Goal: Task Accomplishment & Management: Use online tool/utility

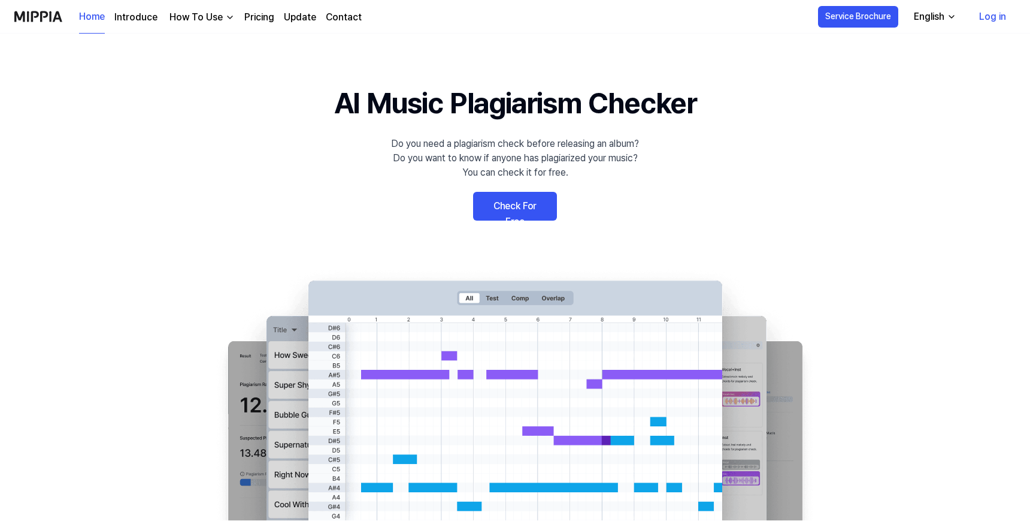
click at [505, 215] on link "Check For Free" at bounding box center [515, 206] width 84 height 29
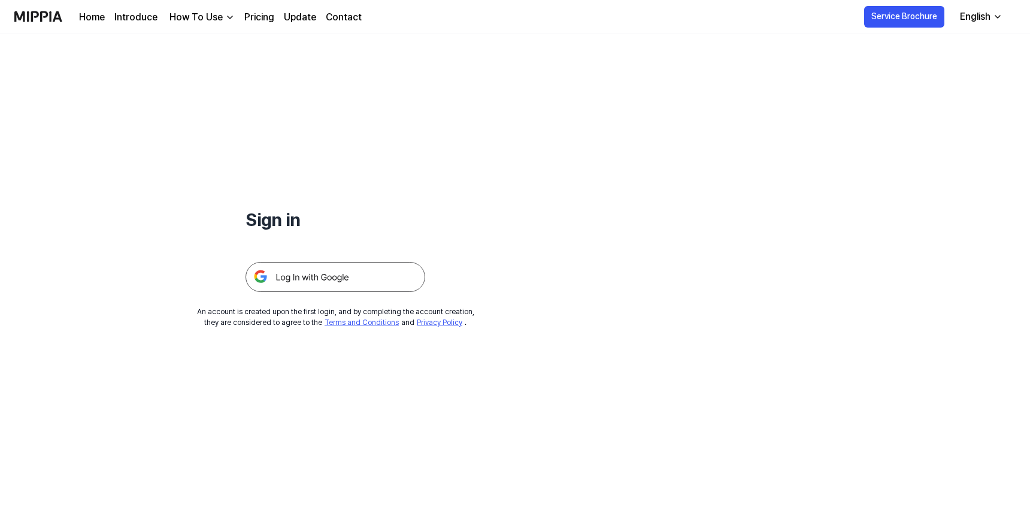
click at [307, 276] on img at bounding box center [336, 277] width 180 height 30
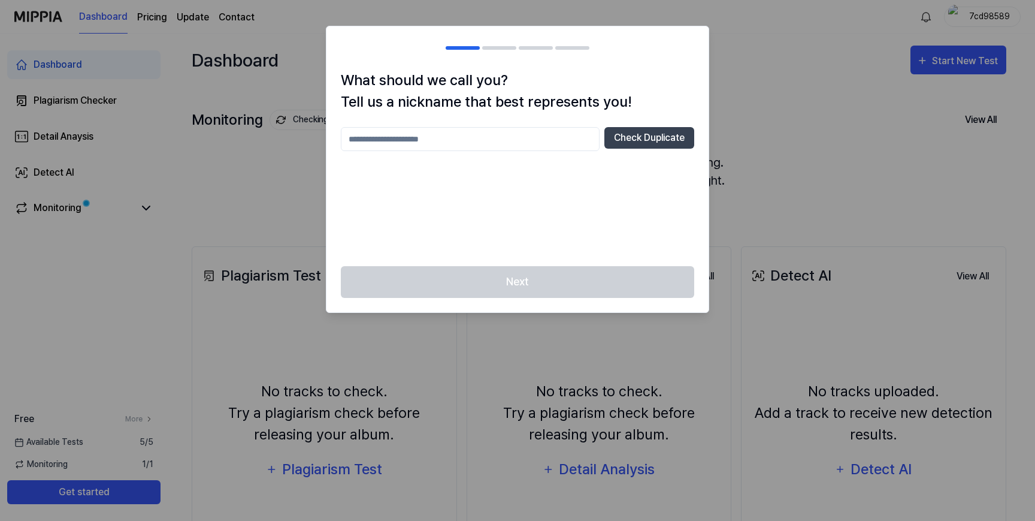
click at [493, 281] on div "Next" at bounding box center [517, 289] width 382 height 46
click at [449, 139] on input "text" at bounding box center [470, 139] width 259 height 24
click at [622, 141] on button "Check Duplicate" at bounding box center [649, 138] width 90 height 22
click at [439, 149] on input "******" at bounding box center [470, 139] width 259 height 24
type input "********"
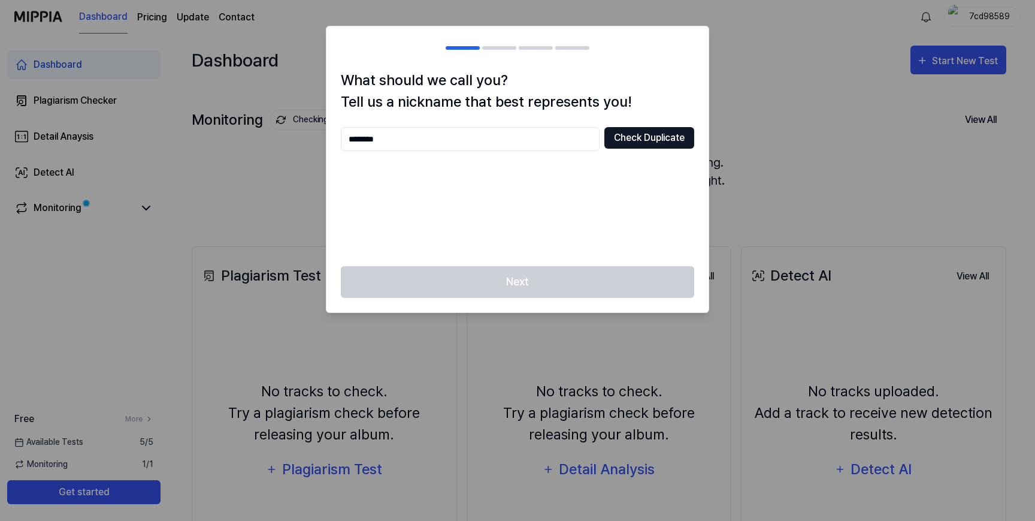
click at [629, 142] on button "Check Duplicate" at bounding box center [649, 138] width 90 height 22
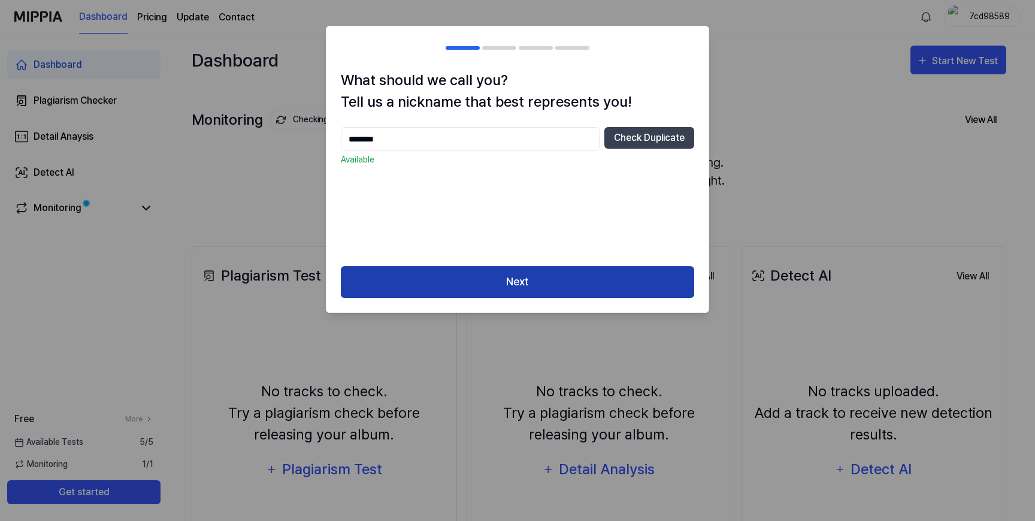
click at [491, 292] on button "Next" at bounding box center [517, 282] width 353 height 32
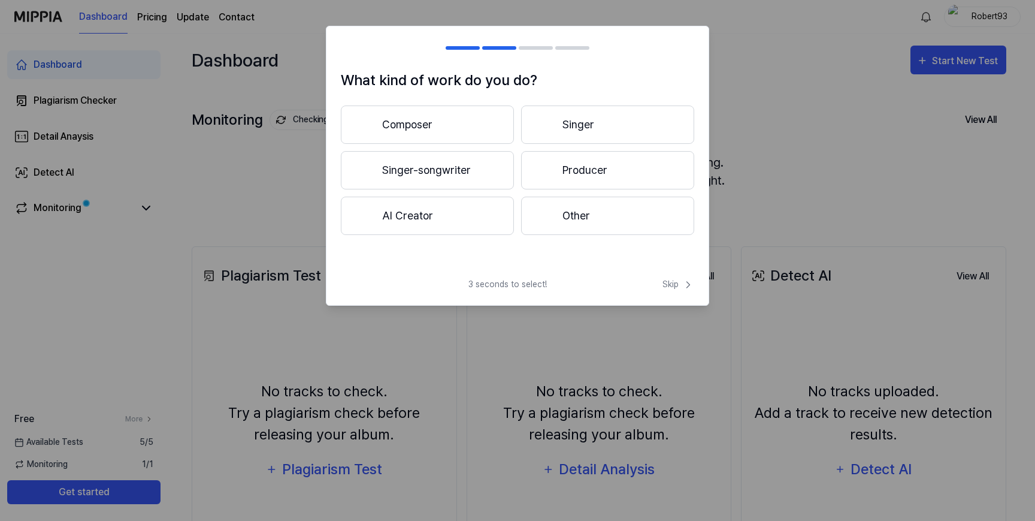
click at [466, 128] on button "Composer" at bounding box center [427, 124] width 173 height 38
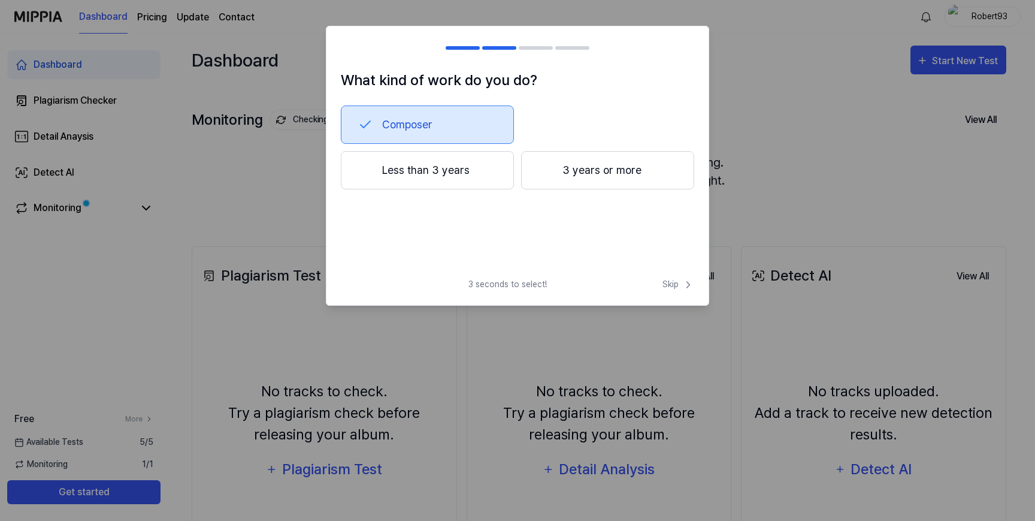
click at [478, 48] on div at bounding box center [463, 48] width 34 height 4
click at [421, 119] on button "Composer" at bounding box center [427, 124] width 173 height 38
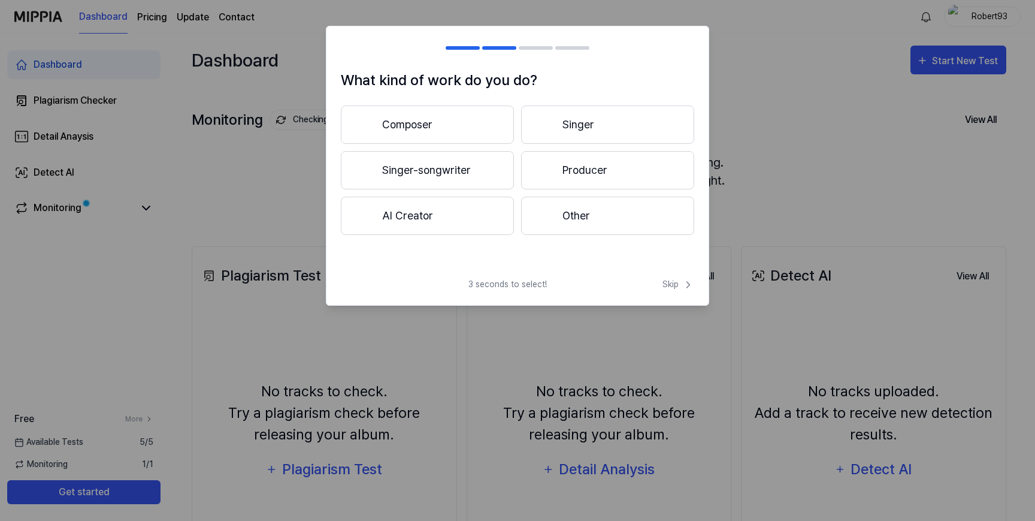
click at [432, 207] on button "AI Creator" at bounding box center [427, 215] width 173 height 38
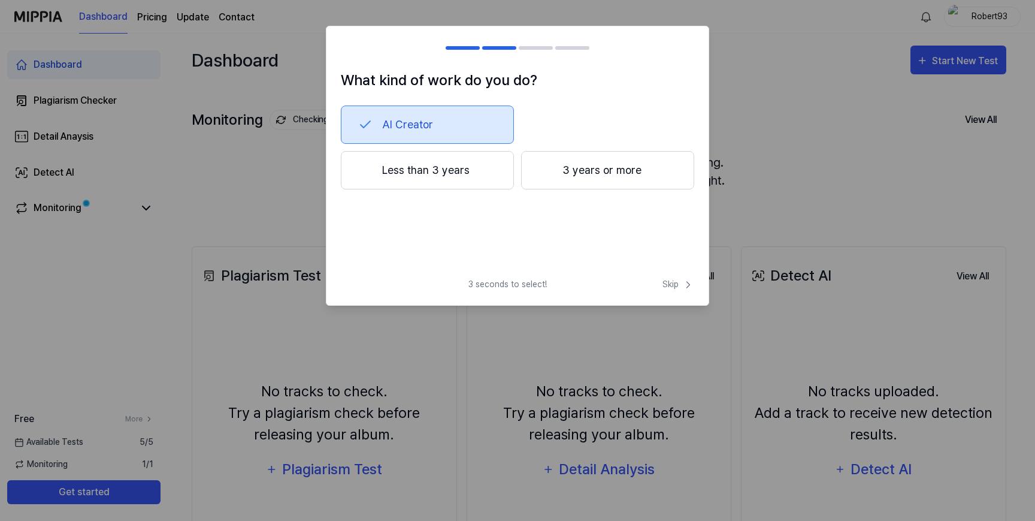
click at [510, 171] on button "Less than 3 years" at bounding box center [427, 170] width 173 height 38
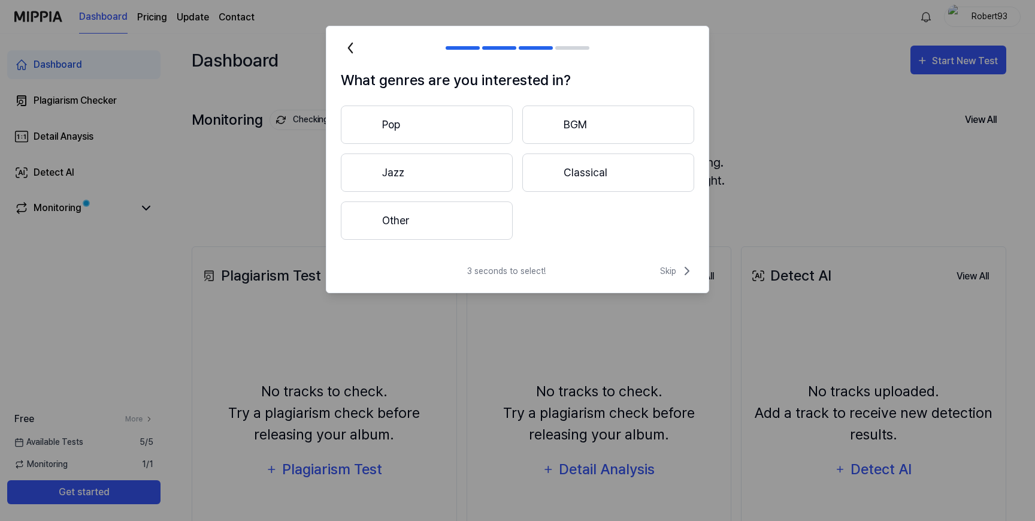
click at [657, 268] on div "3 seconds to select! Skip" at bounding box center [517, 278] width 382 height 29
click at [670, 271] on span "Skip" at bounding box center [677, 271] width 34 height 14
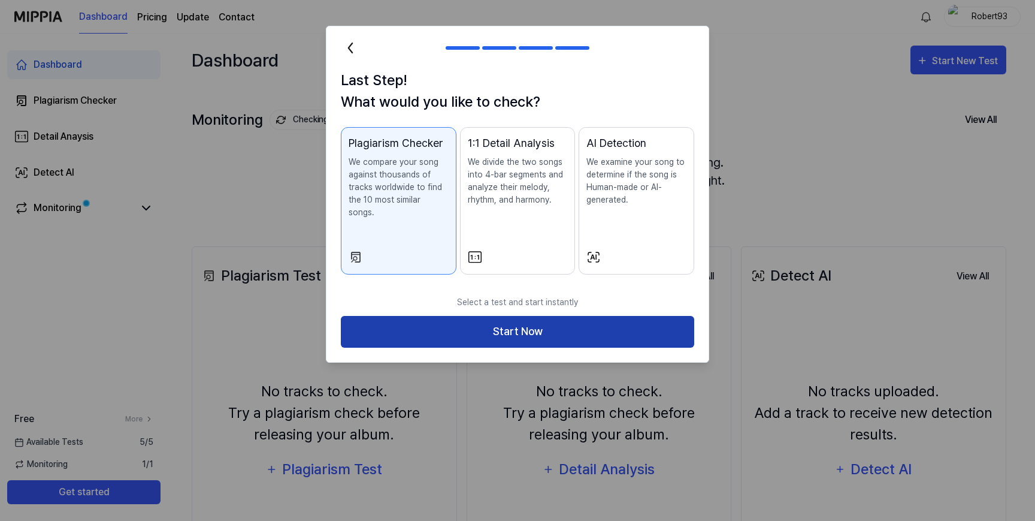
click at [523, 320] on button "Start Now" at bounding box center [517, 332] width 353 height 32
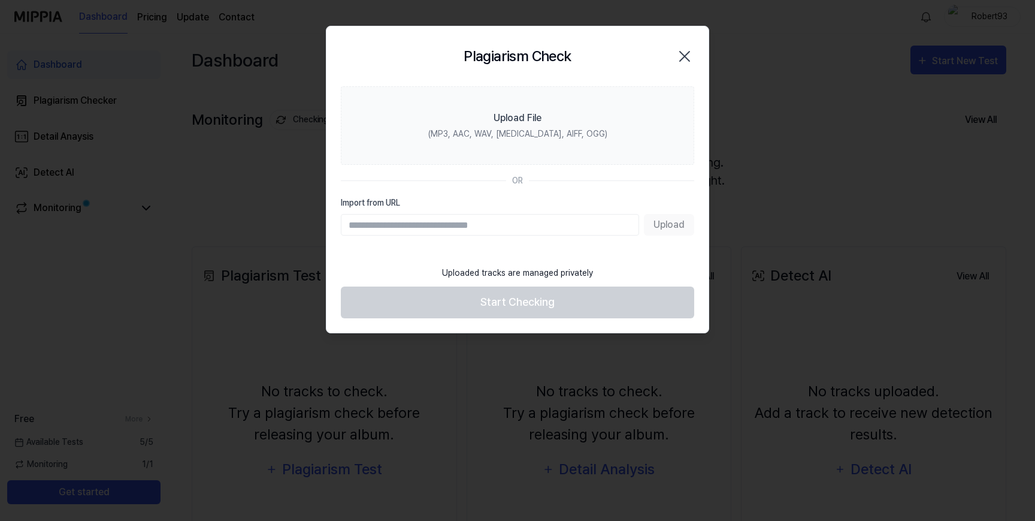
click at [666, 225] on div "Upload" at bounding box center [517, 225] width 353 height 22
click at [493, 229] on input "Import from URL" at bounding box center [490, 225] width 298 height 22
click at [663, 229] on div "Upload" at bounding box center [517, 225] width 353 height 22
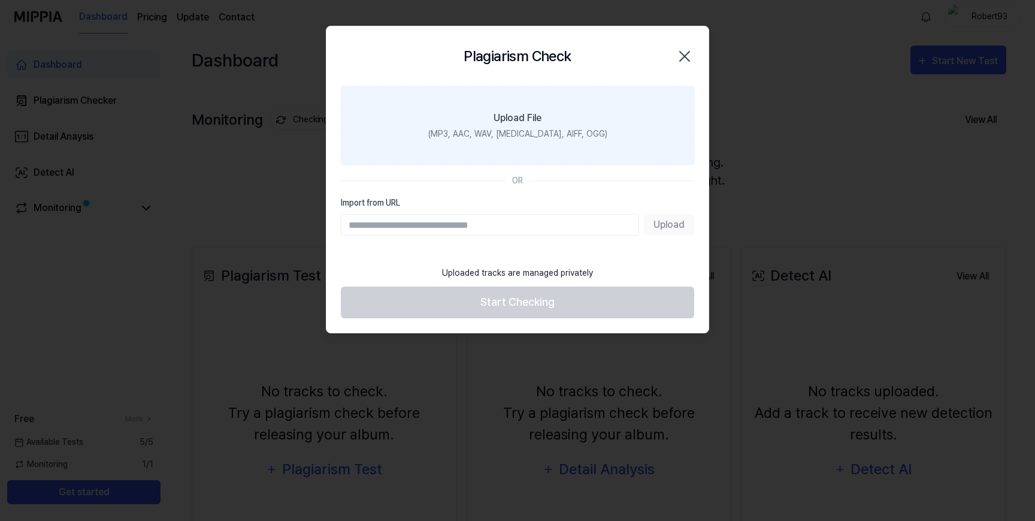
click at [486, 106] on label "Upload File (MP3, AAC, WAV, FLAC, AIFF, OGG)" at bounding box center [517, 125] width 353 height 78
click at [0, 0] on input "Upload File (MP3, AAC, WAV, FLAC, AIFF, OGG)" at bounding box center [0, 0] width 0 height 0
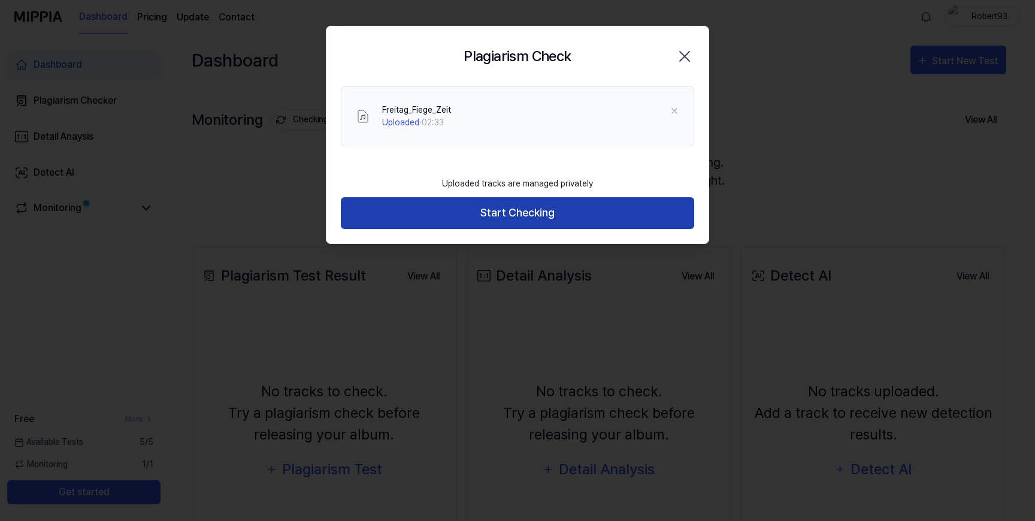
click at [512, 219] on button "Start Checking" at bounding box center [517, 213] width 353 height 32
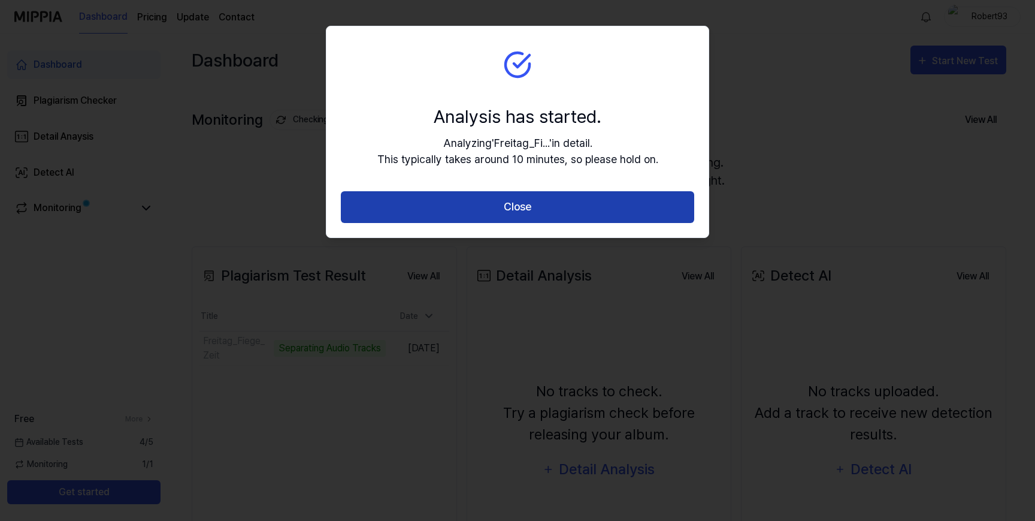
click at [503, 207] on button "Close" at bounding box center [517, 207] width 353 height 32
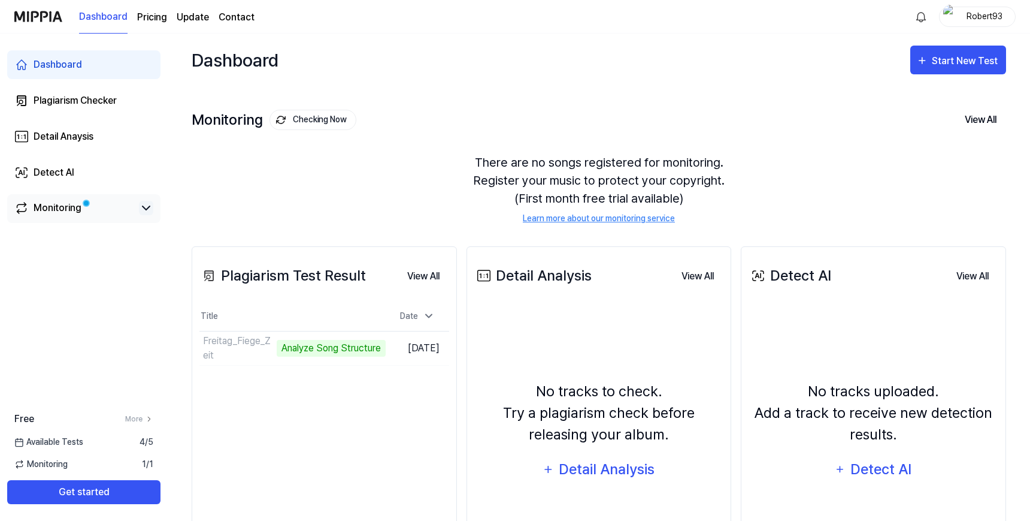
click at [139, 202] on icon at bounding box center [146, 208] width 14 height 14
click at [50, 212] on div "Monitoring" at bounding box center [58, 208] width 48 height 14
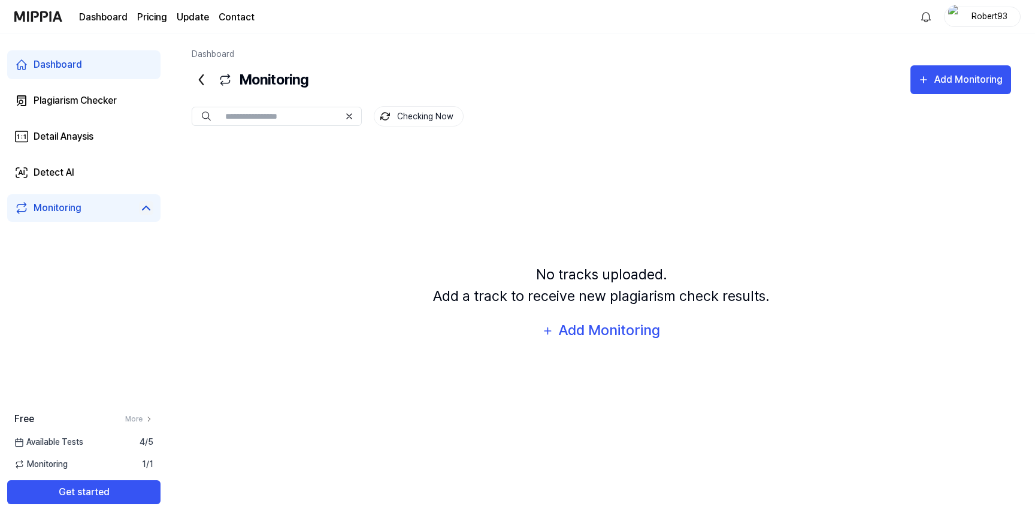
click at [153, 211] on icon at bounding box center [146, 208] width 14 height 14
click at [68, 57] on link "Dashboard" at bounding box center [83, 64] width 153 height 29
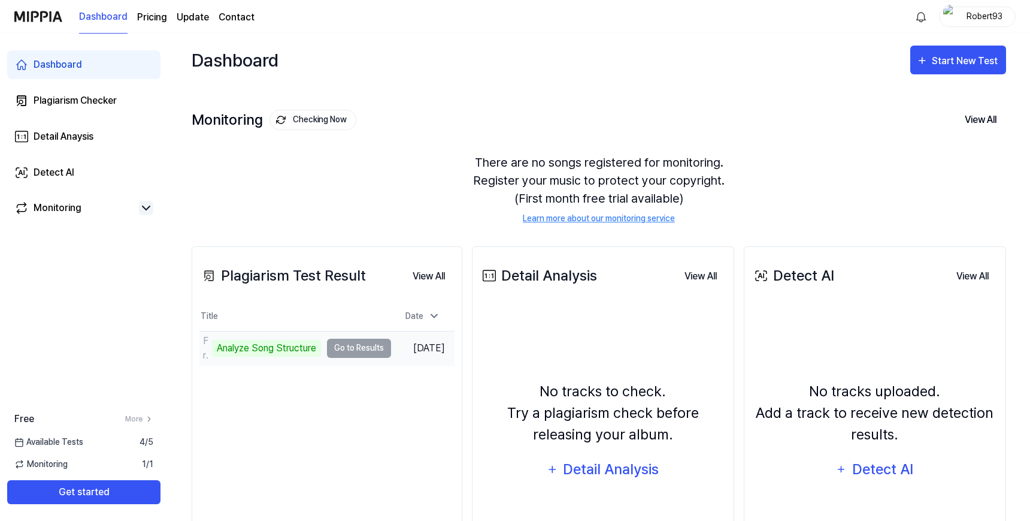
click at [365, 343] on td "Freitag_Fiege_Zeit Analyze Song Structure Go to Results" at bounding box center [295, 348] width 192 height 34
click at [332, 346] on button "Go to Results" at bounding box center [354, 347] width 64 height 19
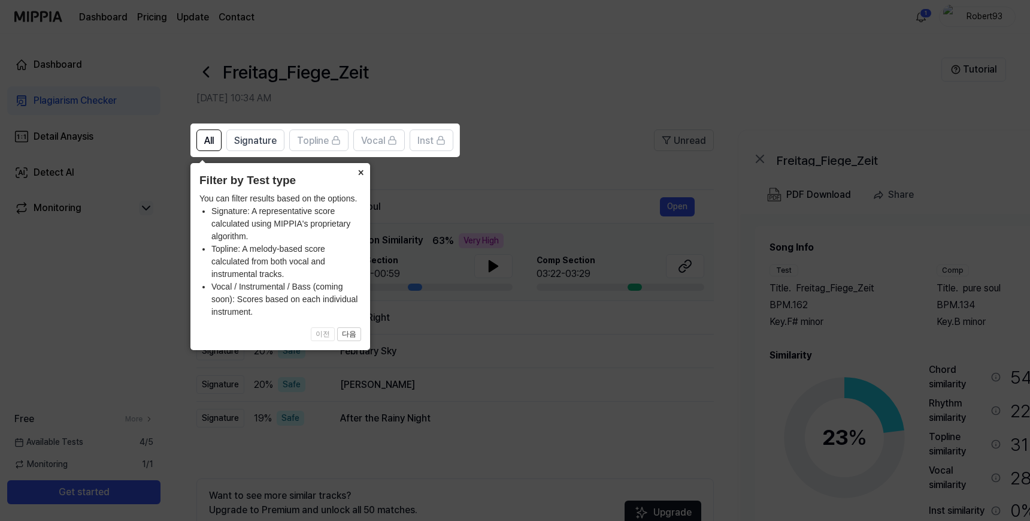
click at [359, 173] on button "×" at bounding box center [360, 171] width 19 height 17
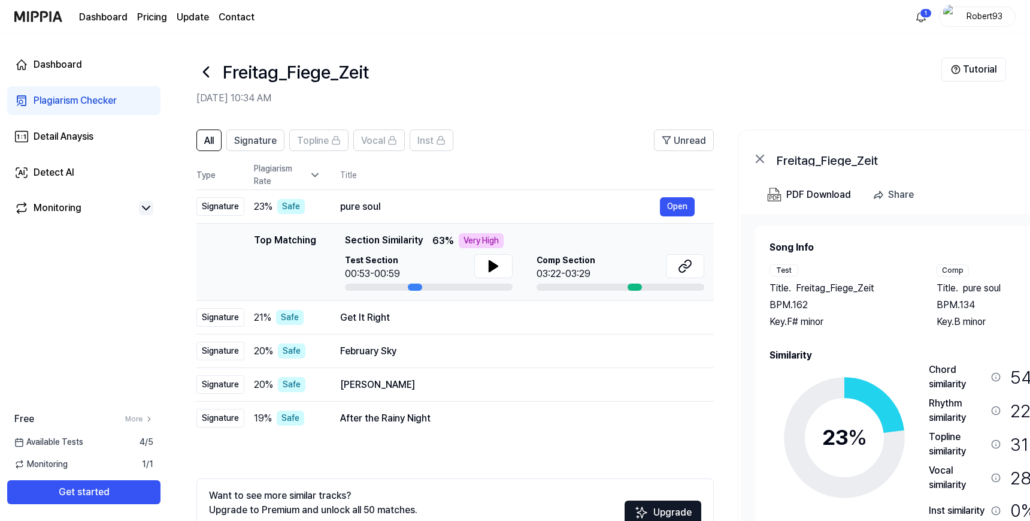
click at [530, 147] on header "All Signature Topline Vocal Inst Unread" at bounding box center [455, 144] width 518 height 31
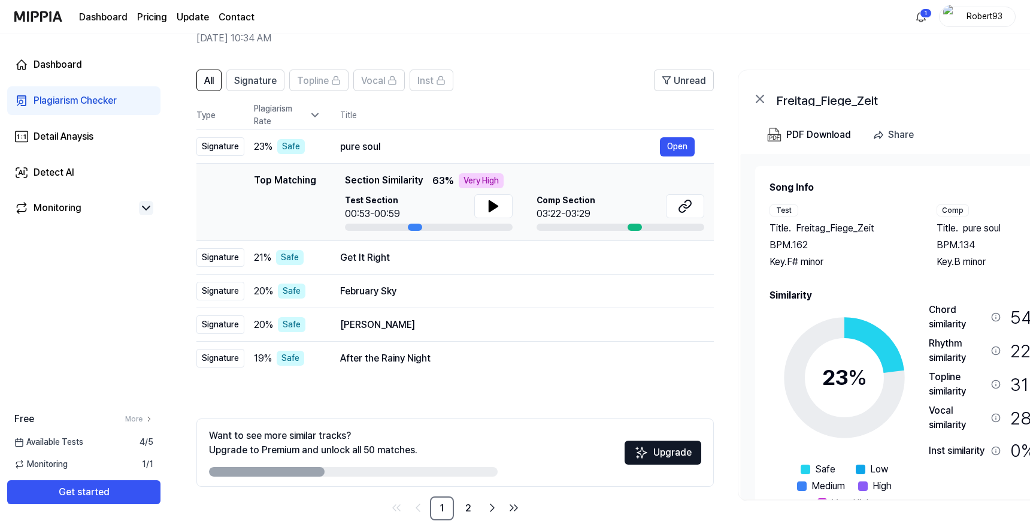
scroll to position [59, 0]
click at [754, 105] on icon at bounding box center [760, 100] width 14 height 14
click at [754, 102] on icon at bounding box center [760, 100] width 14 height 14
click at [758, 101] on icon at bounding box center [760, 99] width 7 height 7
click at [809, 137] on div "PDF Download" at bounding box center [818, 136] width 65 height 16
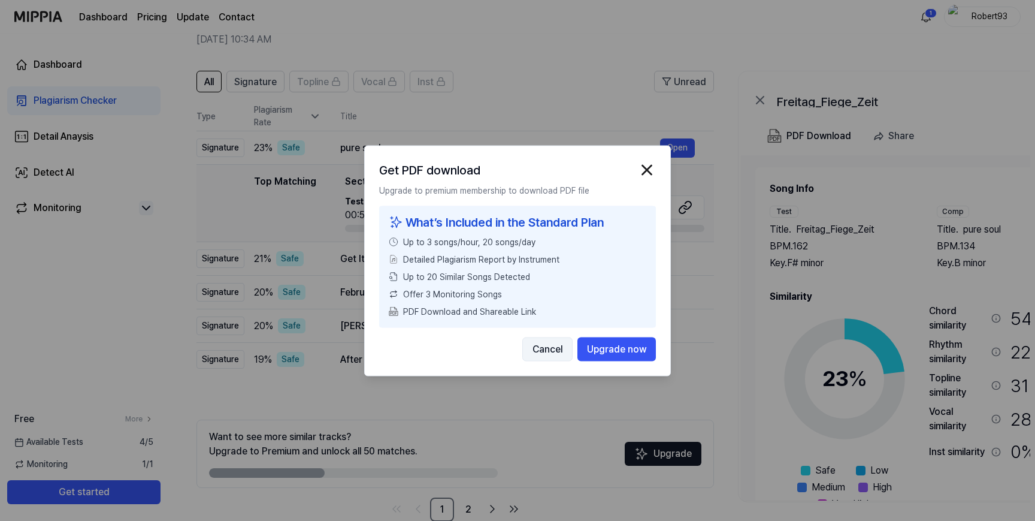
click at [552, 356] on button "Cancel" at bounding box center [547, 349] width 50 height 24
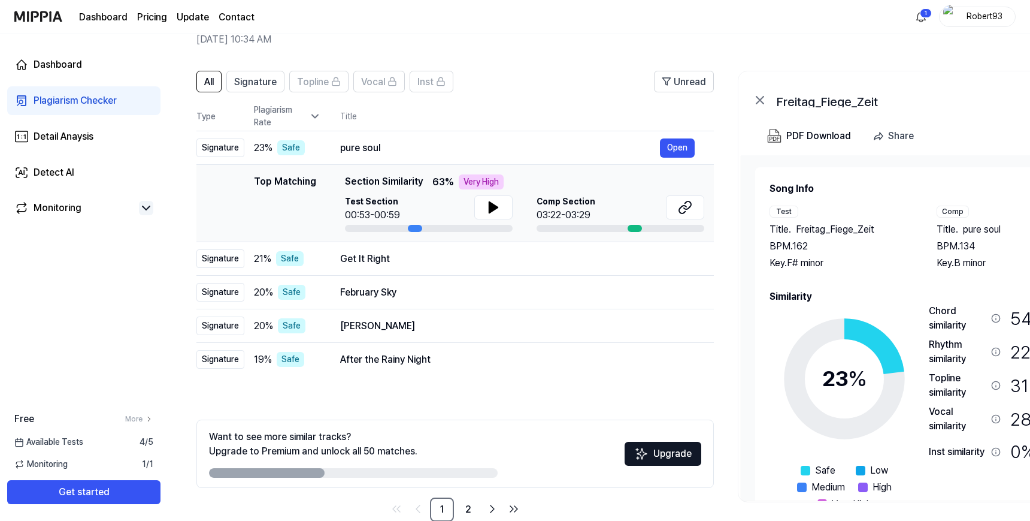
click at [761, 98] on icon at bounding box center [760, 99] width 7 height 7
click at [676, 258] on button "Open" at bounding box center [677, 258] width 35 height 19
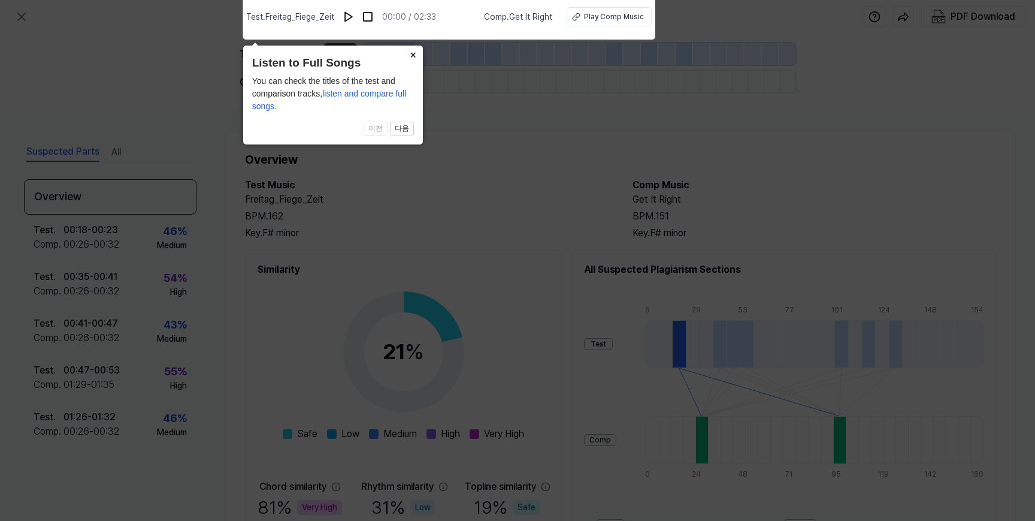
click at [411, 48] on button "×" at bounding box center [413, 54] width 19 height 17
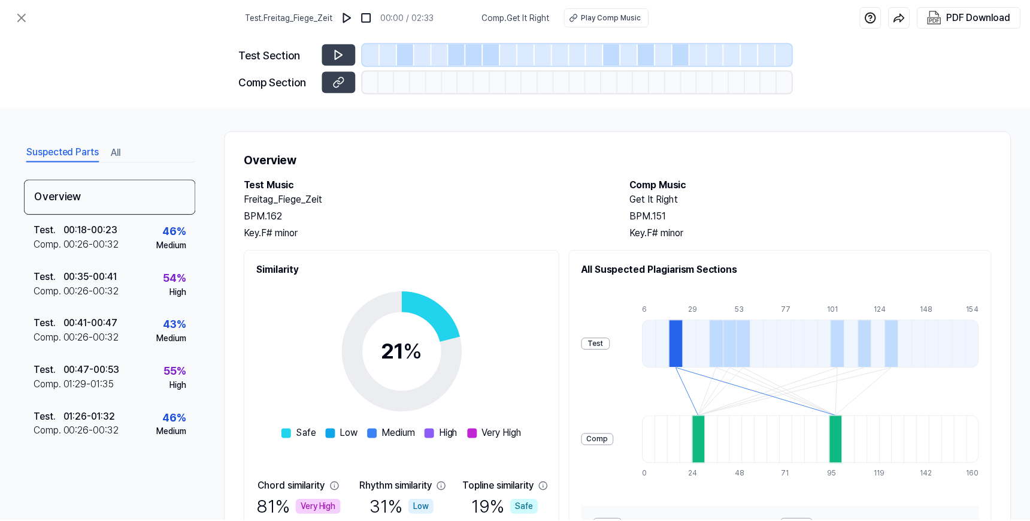
scroll to position [59, 0]
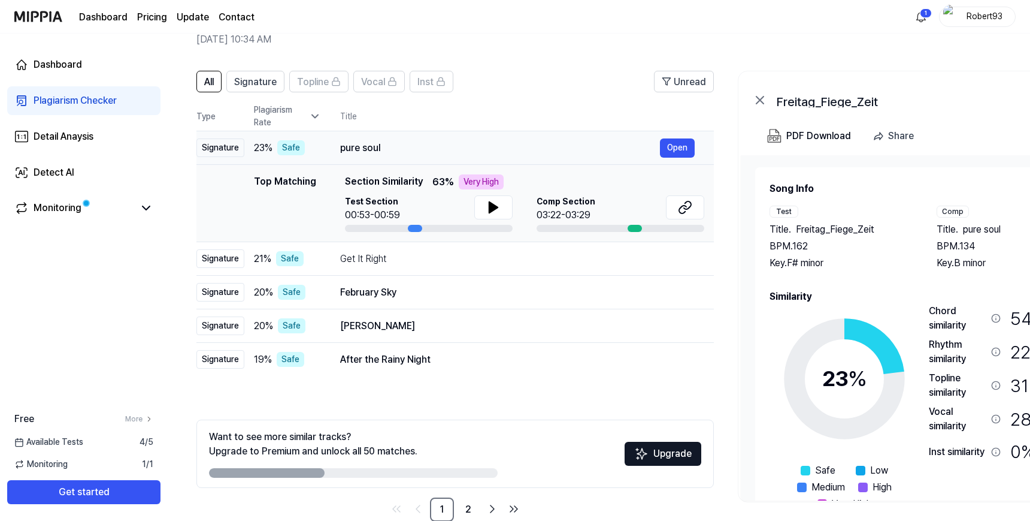
click at [428, 142] on div "pure soul" at bounding box center [500, 148] width 320 height 14
click at [412, 249] on div "Get It Right Open" at bounding box center [517, 258] width 355 height 19
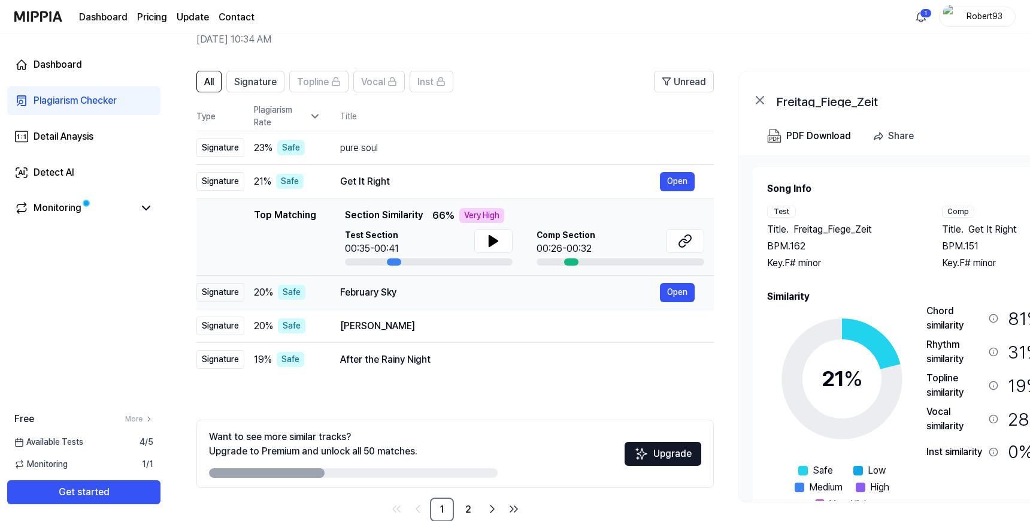
click at [489, 301] on div "February Sky Open" at bounding box center [517, 292] width 355 height 19
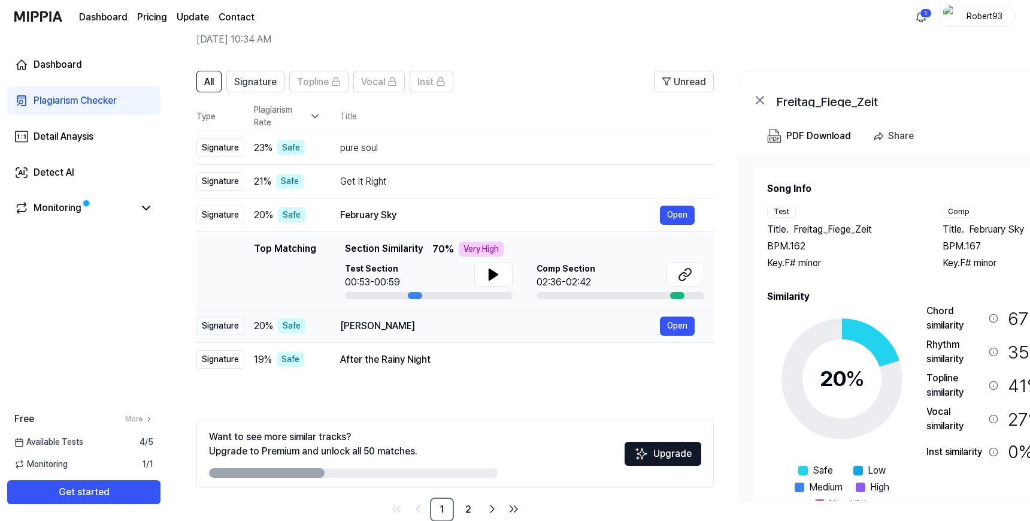
click at [461, 328] on div "Shyam Tere Khel Nirale" at bounding box center [500, 326] width 320 height 14
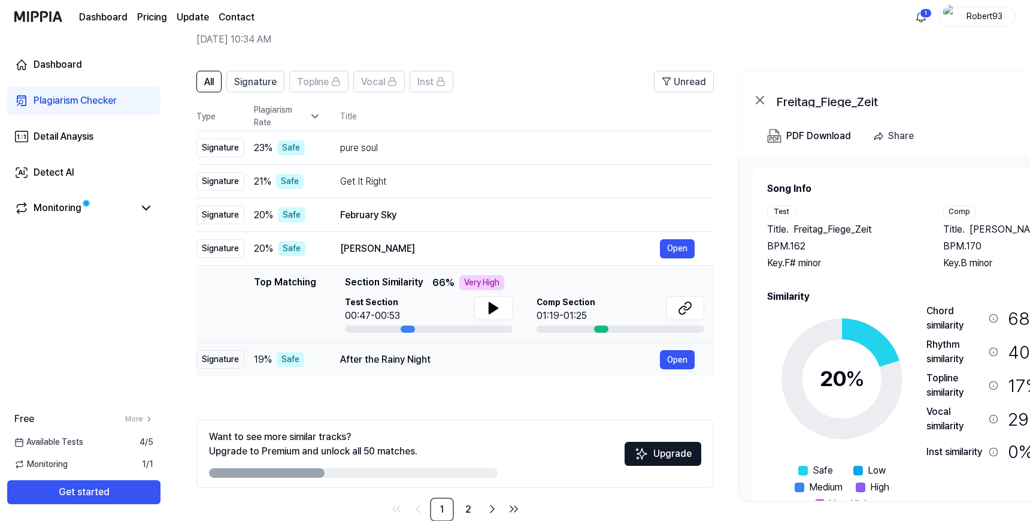
click at [448, 349] on td "After the Rainy Night Open" at bounding box center [517, 360] width 393 height 34
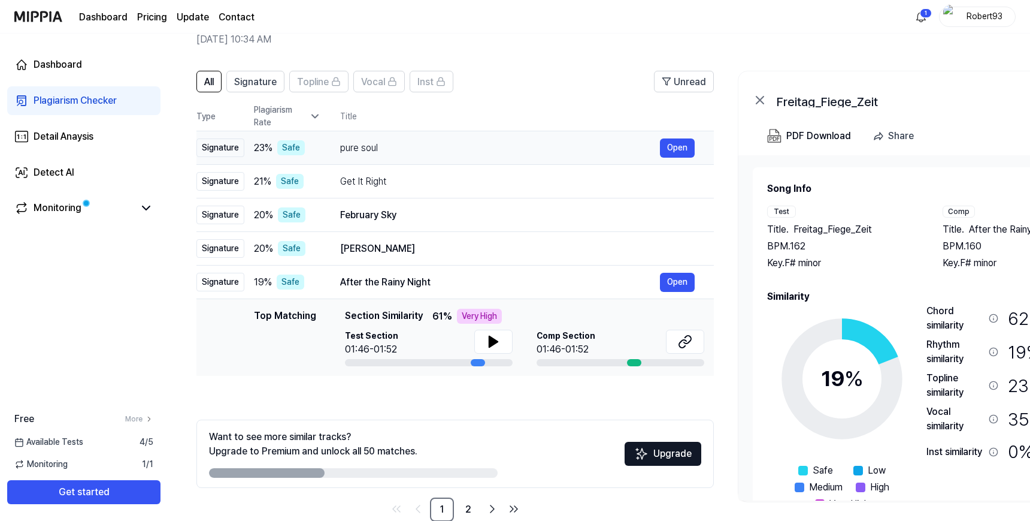
click at [410, 142] on div "pure soul" at bounding box center [500, 148] width 320 height 14
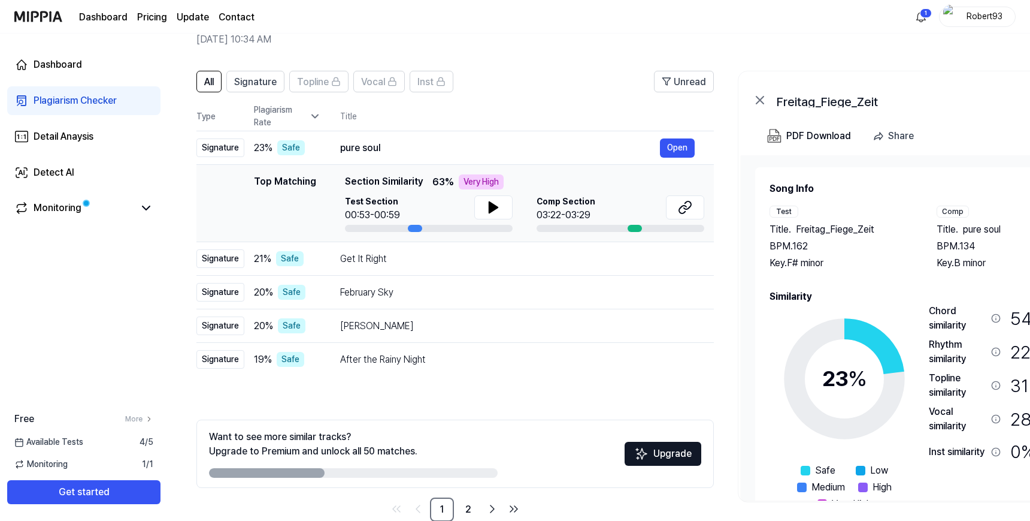
click at [94, 223] on div "Dashboard Plagiarism Checker Detail Anaysis Detect AI Monitoring" at bounding box center [84, 137] width 168 height 206
click at [89, 211] on link "Monitoring" at bounding box center [74, 208] width 120 height 14
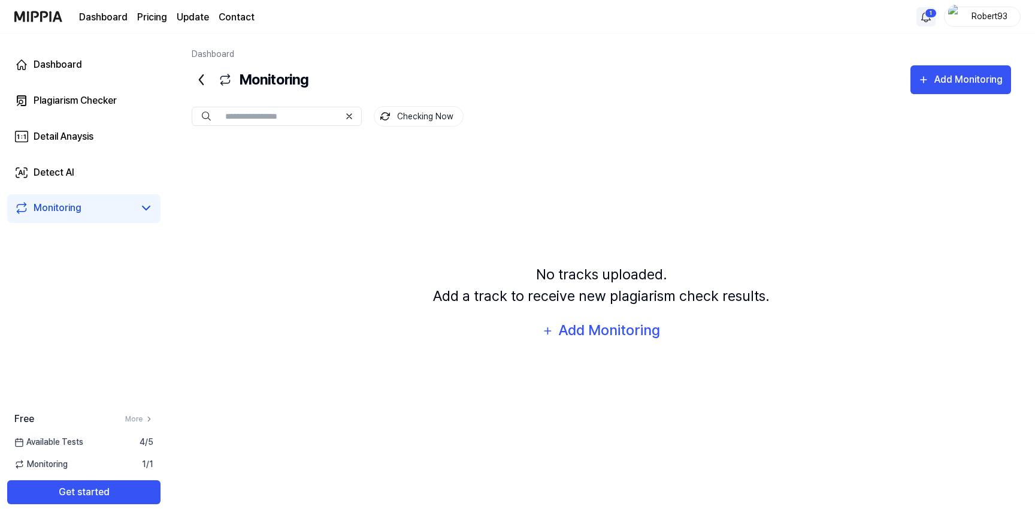
click at [929, 12] on html "Dashboard Pricing Update Contact 1 Robert93 Dashboard Plagiarism Checker Detail…" at bounding box center [517, 260] width 1035 height 521
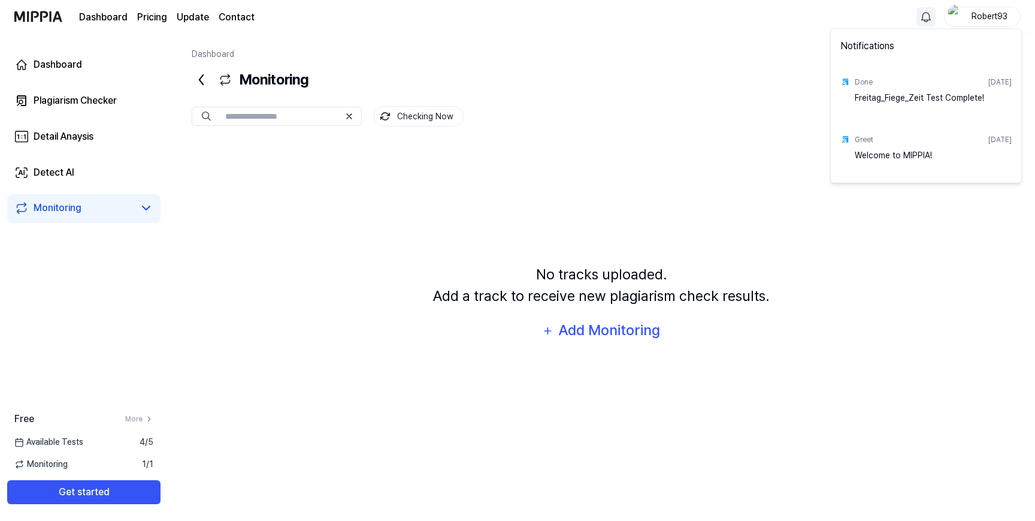
click at [893, 99] on div "Freitag_Fiege_Zeit Test Complete!" at bounding box center [933, 104] width 157 height 24
click at [651, 29] on html "Dashboard Pricing Update Contact Robert93 Dashboard Plagiarism Checker Detail A…" at bounding box center [517, 260] width 1035 height 521
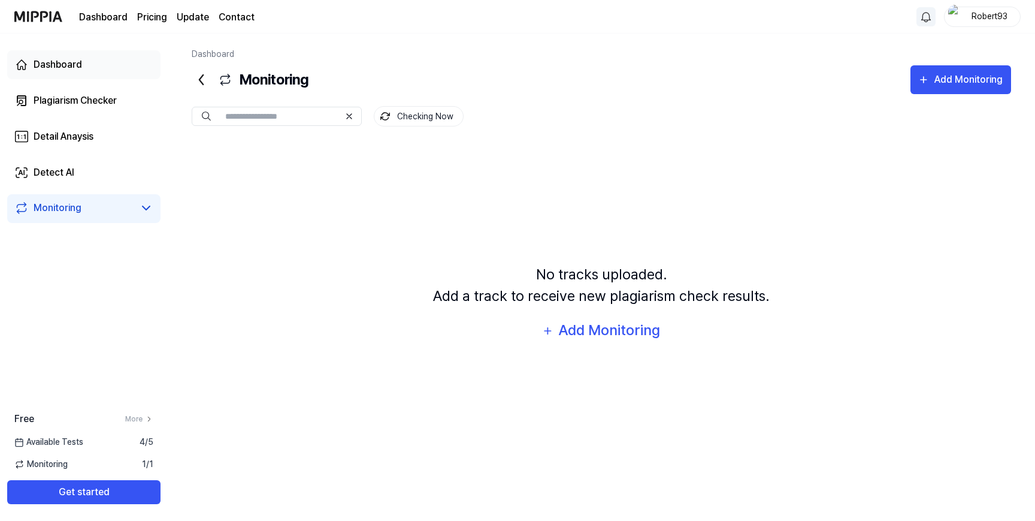
click at [55, 71] on div "Dashboard" at bounding box center [58, 65] width 49 height 14
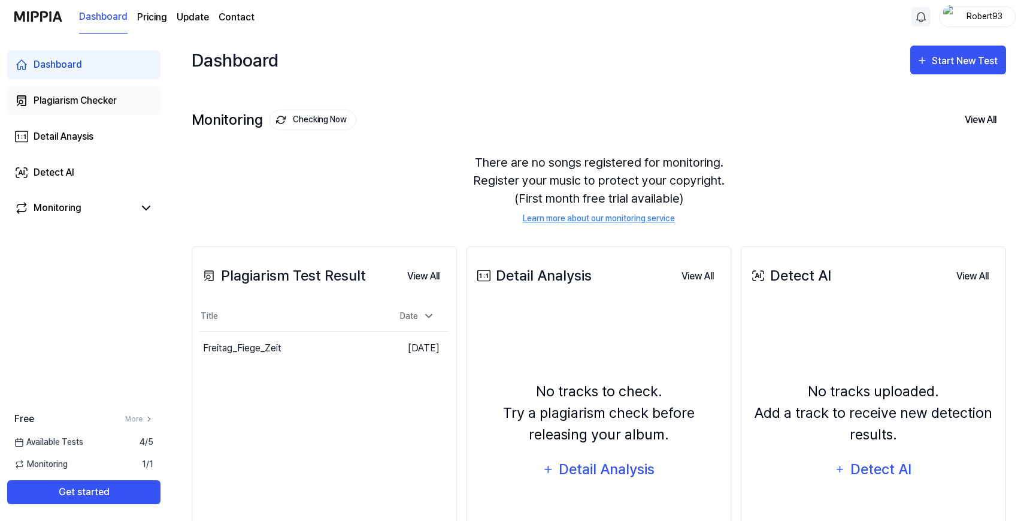
click at [82, 106] on div "Plagiarism Checker" at bounding box center [75, 100] width 83 height 14
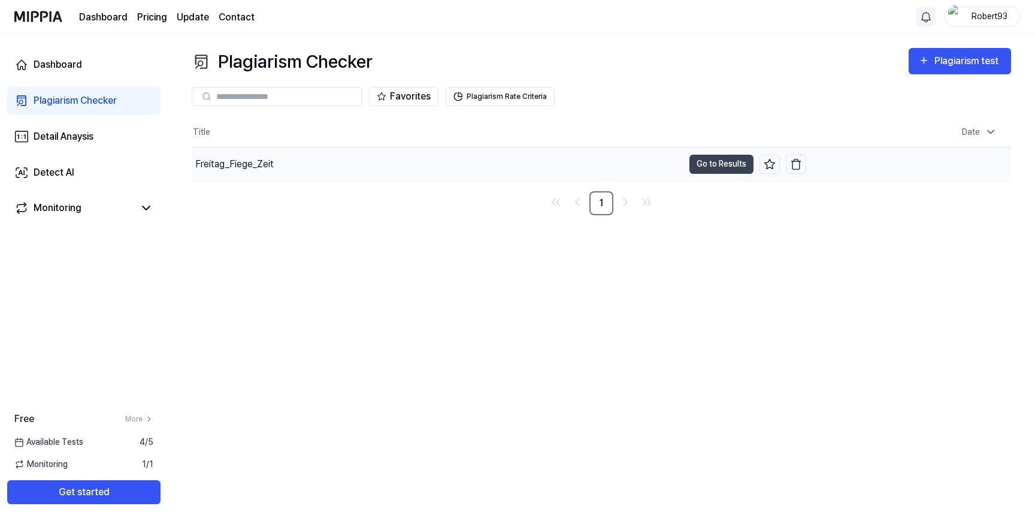
click at [270, 167] on div "Freitag_Fiege_Zeit" at bounding box center [234, 164] width 78 height 14
